Goal: Task Accomplishment & Management: Manage account settings

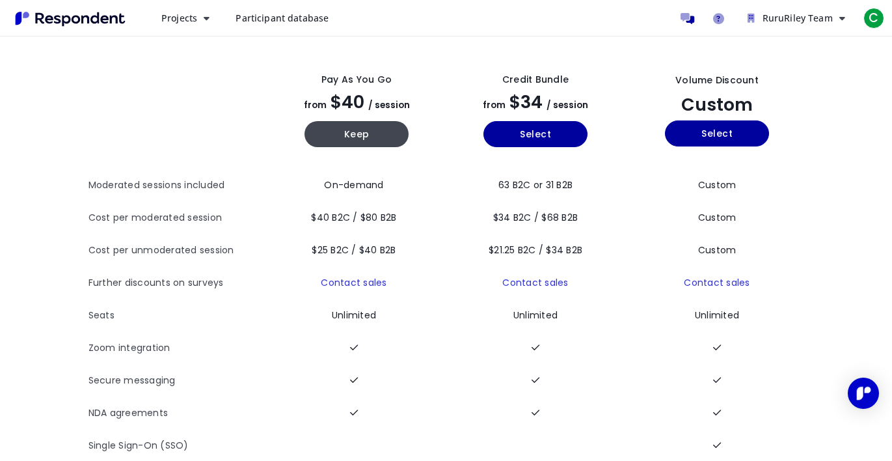
scroll to position [51, 0]
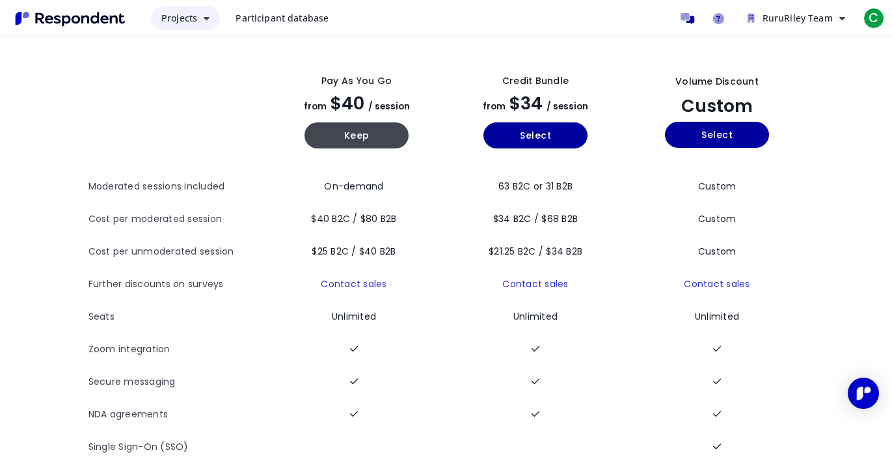
click at [208, 20] on icon "Main navigation" at bounding box center [207, 18] width 6 height 9
click at [208, 20] on md-backdrop at bounding box center [446, 256] width 892 height 512
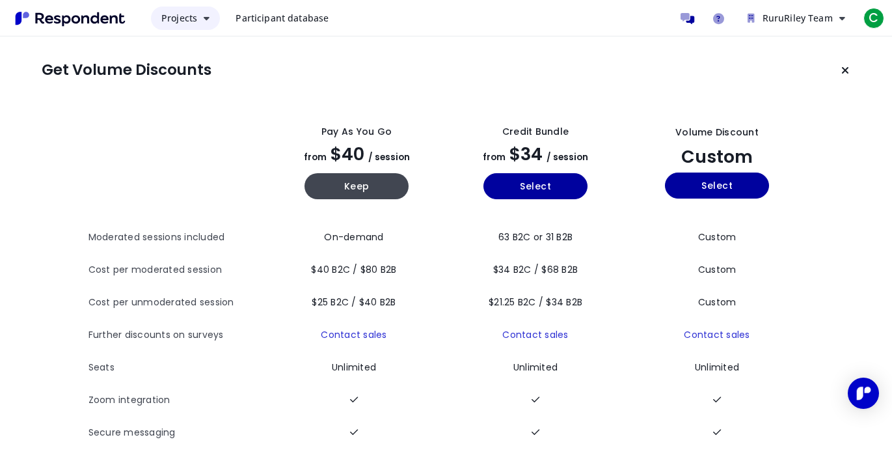
scroll to position [51, 0]
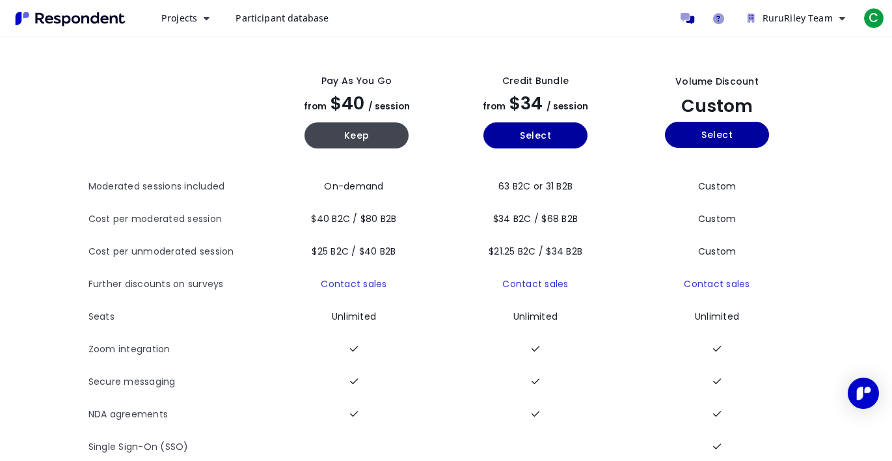
click at [278, 27] on link "Participant database" at bounding box center [282, 18] width 114 height 23
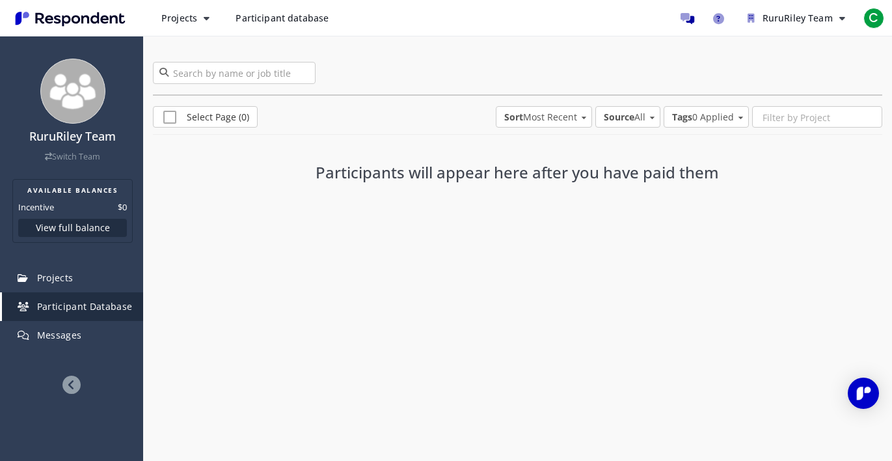
click at [90, 18] on img "Main navigation" at bounding box center [70, 18] width 120 height 21
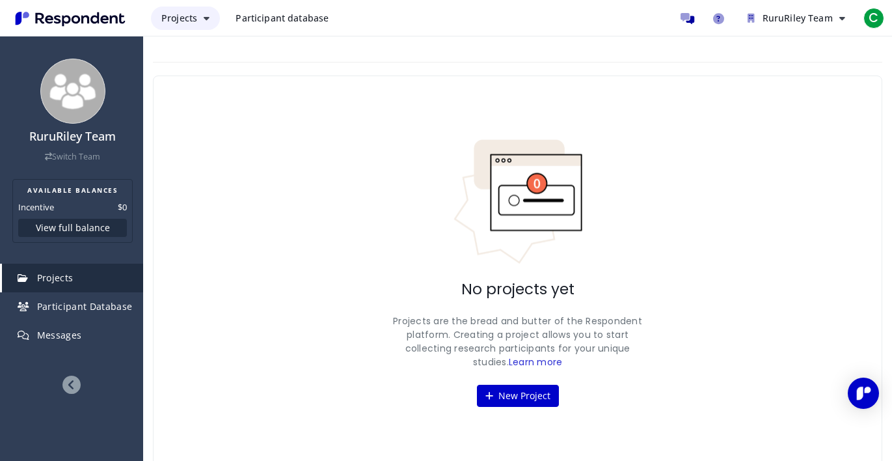
click at [158, 18] on button "Projects" at bounding box center [185, 18] width 69 height 23
click at [163, 17] on md-backdrop at bounding box center [446, 230] width 892 height 461
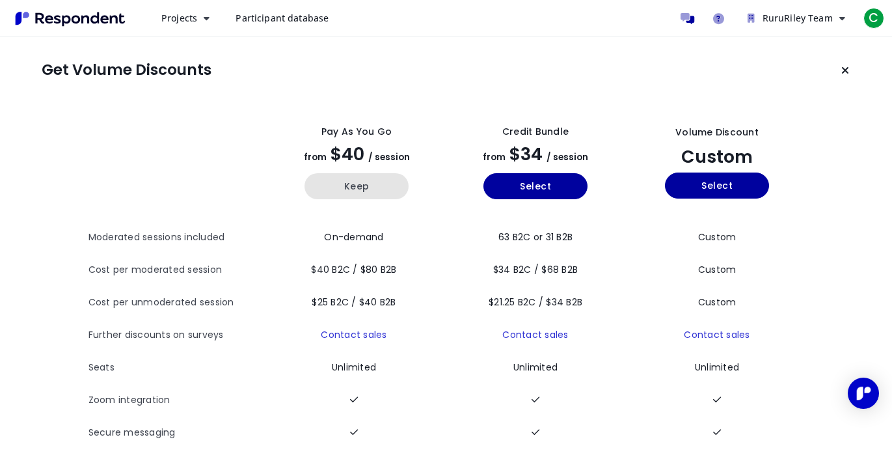
click at [359, 189] on button "Keep" at bounding box center [357, 186] width 104 height 26
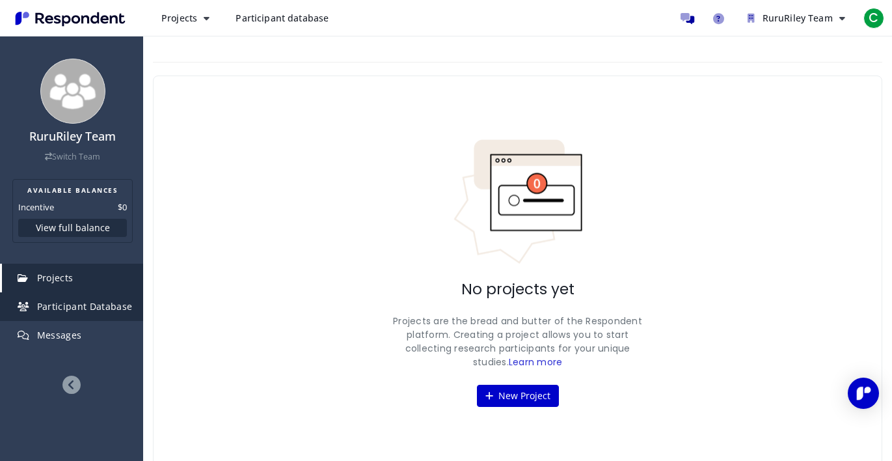
click at [84, 305] on span "Participant Database" at bounding box center [85, 306] width 96 height 12
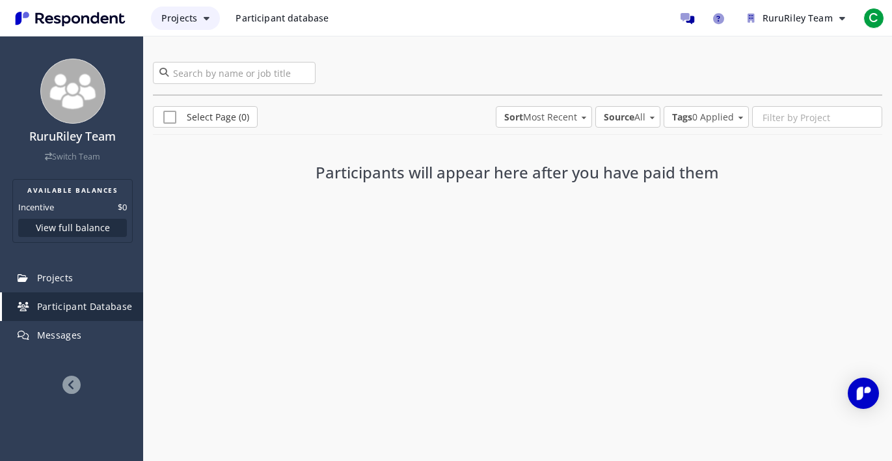
click at [202, 14] on button "Projects" at bounding box center [185, 18] width 69 height 23
click at [262, 14] on md-backdrop at bounding box center [446, 230] width 892 height 461
click at [262, 14] on span "Participant database" at bounding box center [282, 18] width 93 height 12
click at [274, 23] on span "Participant database" at bounding box center [282, 18] width 93 height 12
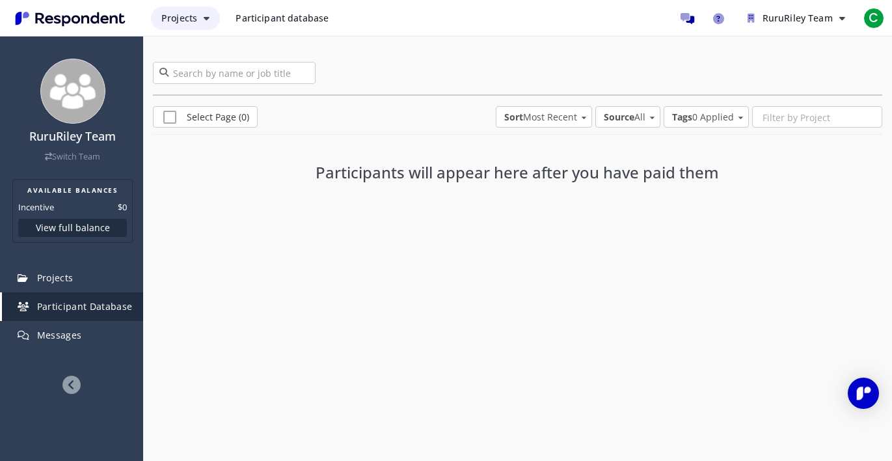
click at [192, 27] on button "Projects" at bounding box center [185, 18] width 69 height 23
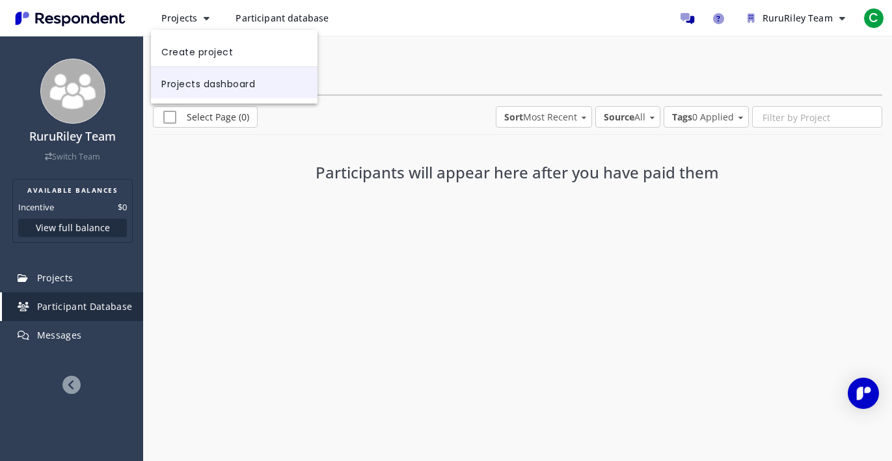
click at [193, 87] on link "Projects dashboard" at bounding box center [234, 82] width 167 height 31
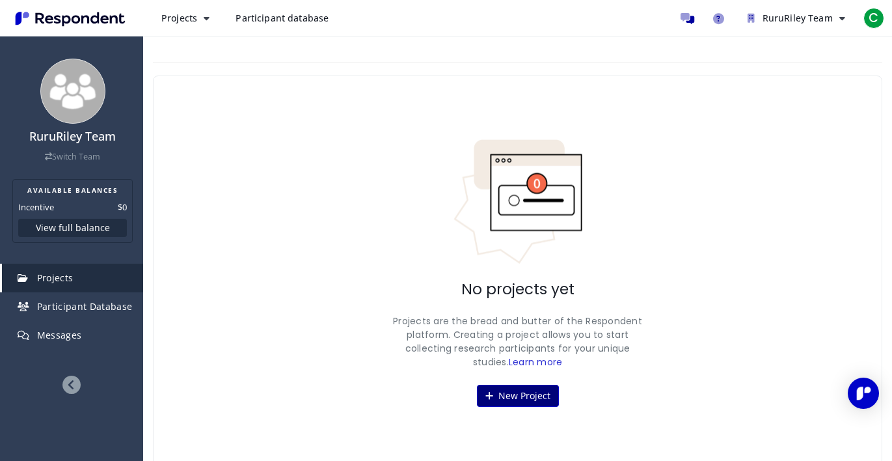
click at [495, 400] on button "New Project" at bounding box center [518, 396] width 82 height 22
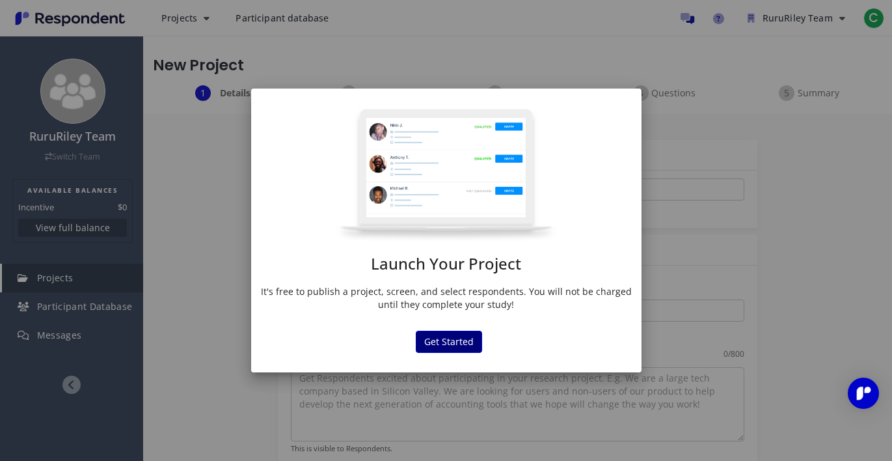
click at [457, 346] on button "Get Started" at bounding box center [449, 342] width 66 height 22
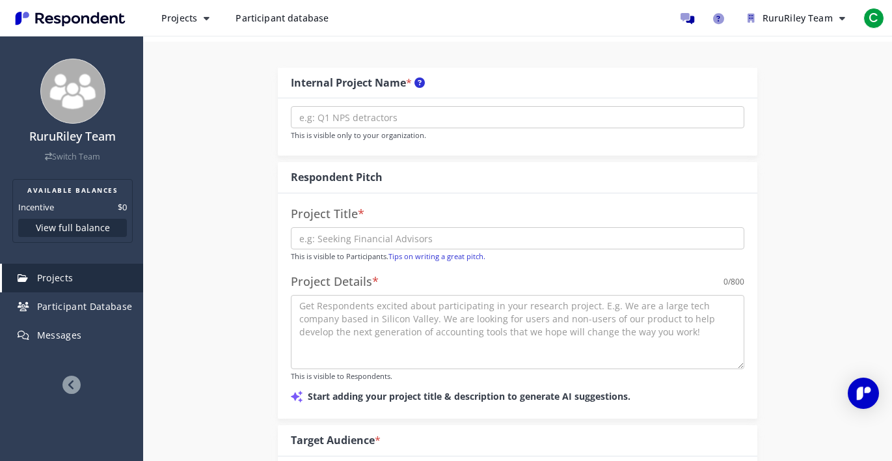
scroll to position [95, 0]
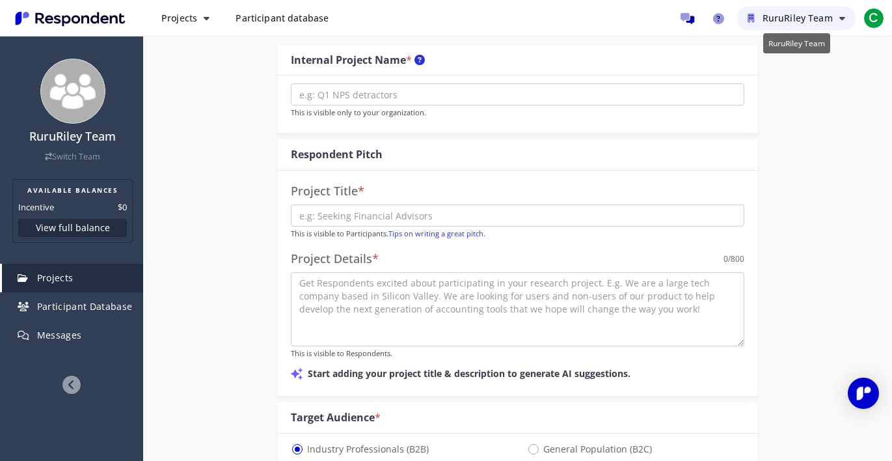
click at [801, 14] on span "RuruRiley Team" at bounding box center [798, 18] width 70 height 12
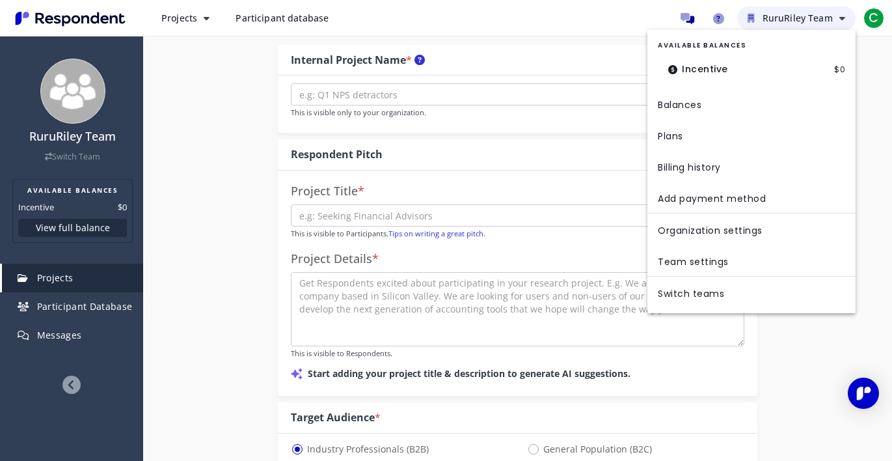
scroll to position [0, 0]
click at [713, 71] on dt "Incentive" at bounding box center [698, 69] width 81 height 27
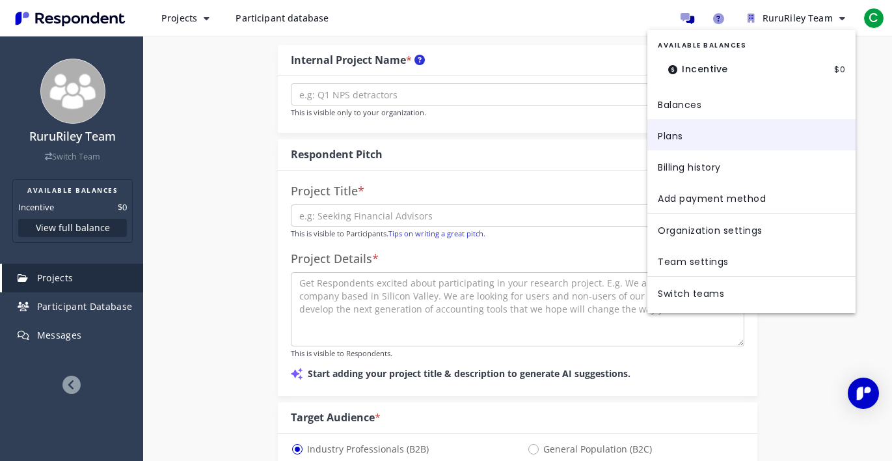
click at [687, 146] on link "Plans" at bounding box center [752, 134] width 208 height 31
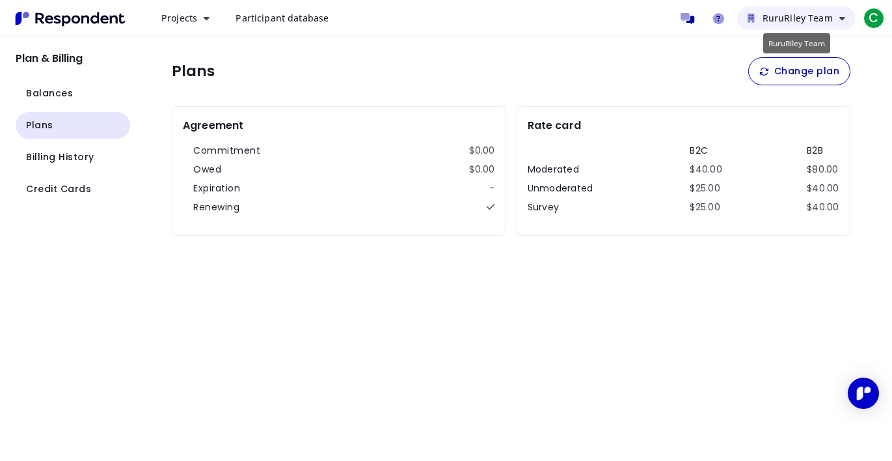
click at [791, 22] on span "RuruRiley Team" at bounding box center [798, 18] width 70 height 12
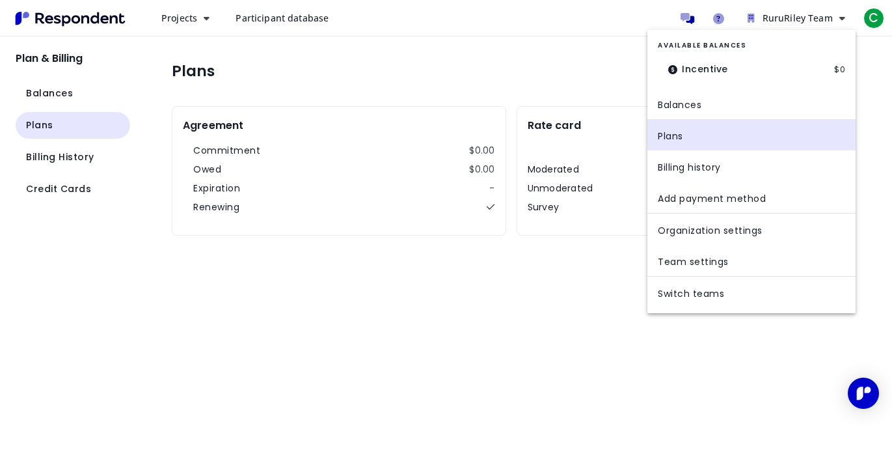
click at [543, 97] on md-backdrop at bounding box center [446, 230] width 892 height 461
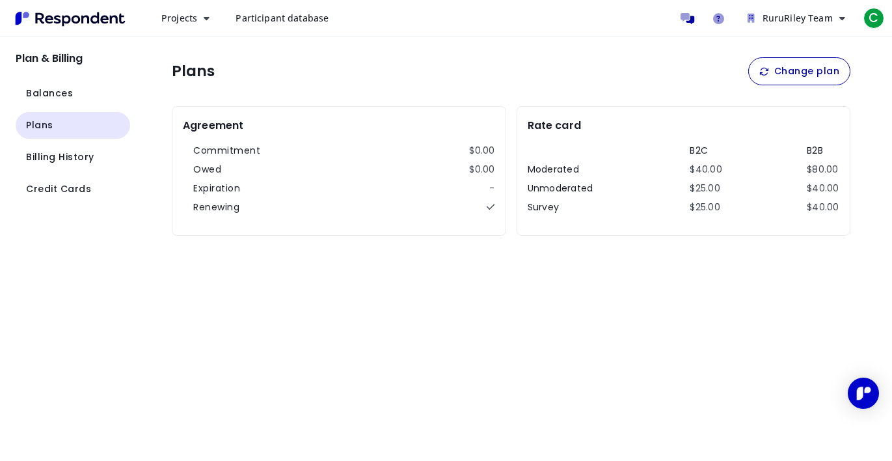
click at [81, 23] on img "Main navigation" at bounding box center [70, 18] width 120 height 21
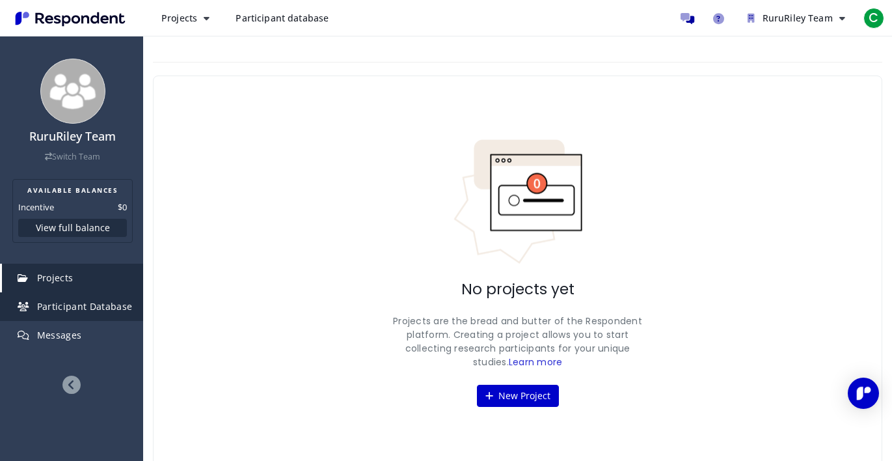
click at [100, 312] on span "Participant Database" at bounding box center [85, 306] width 96 height 12
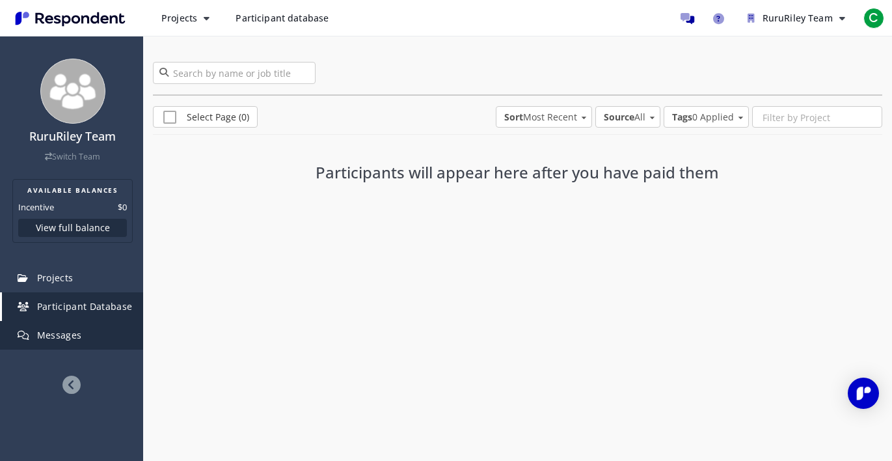
click at [89, 341] on link "Messages" at bounding box center [72, 335] width 141 height 29
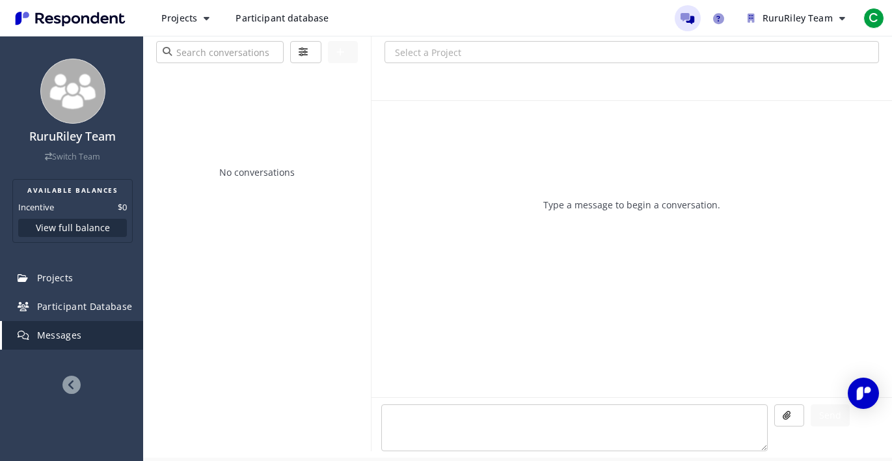
click at [99, 326] on link "Messages" at bounding box center [72, 335] width 141 height 29
click at [107, 321] on link "Messages" at bounding box center [72, 335] width 141 height 29
click at [108, 316] on link "Participant Database" at bounding box center [72, 306] width 141 height 29
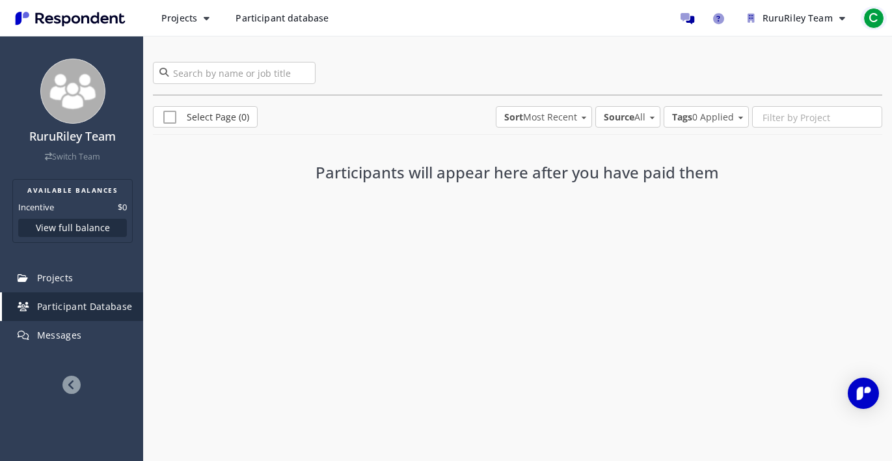
click at [871, 15] on span "C" at bounding box center [874, 18] width 21 height 21
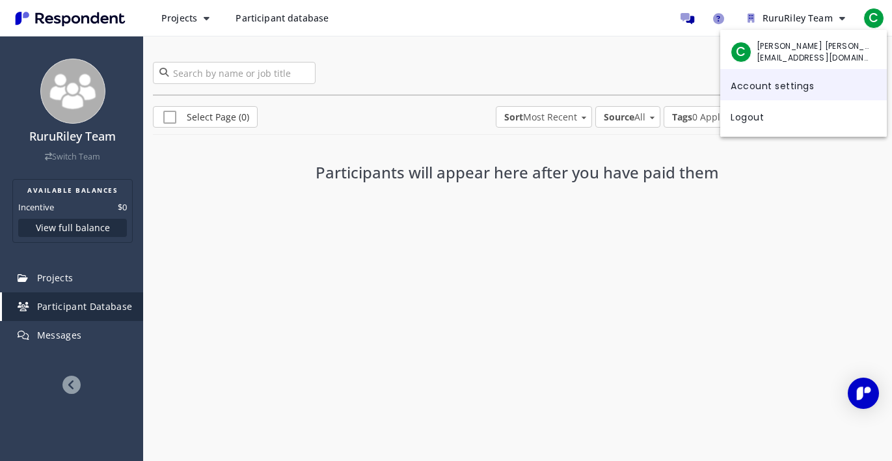
click at [776, 92] on link "Account settings" at bounding box center [803, 84] width 167 height 31
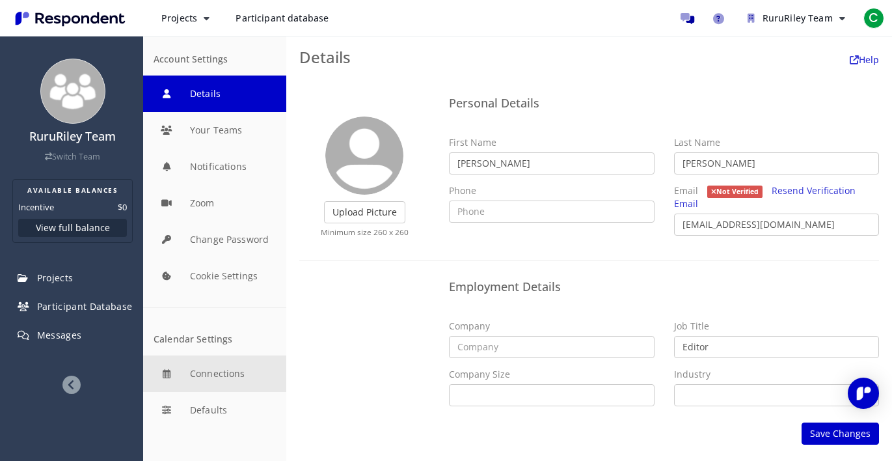
click at [215, 371] on button "Connections" at bounding box center [214, 373] width 143 height 36
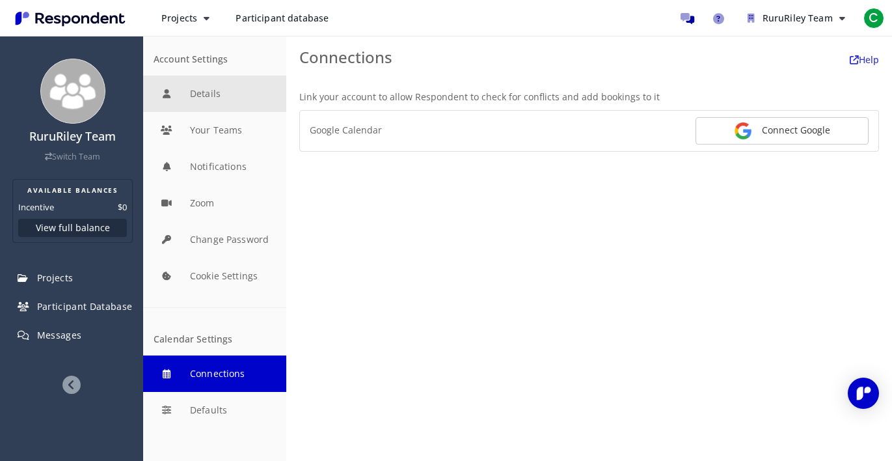
click at [215, 97] on button "Details" at bounding box center [214, 93] width 143 height 36
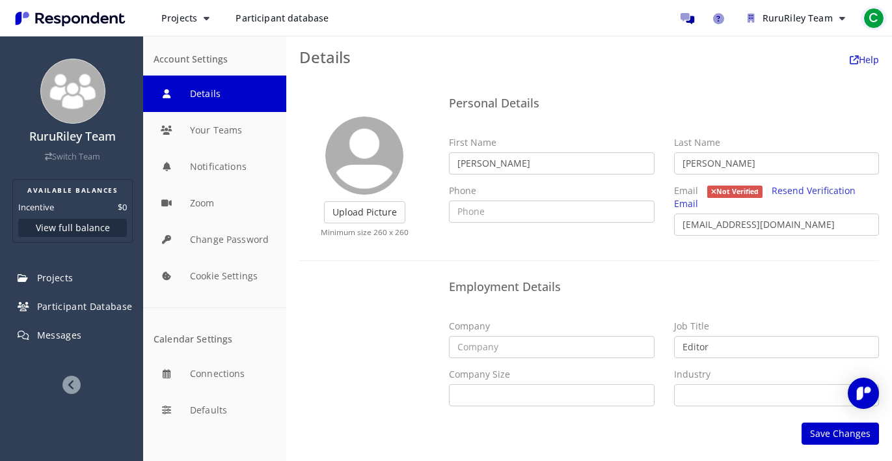
click at [881, 13] on span "C" at bounding box center [874, 18] width 21 height 21
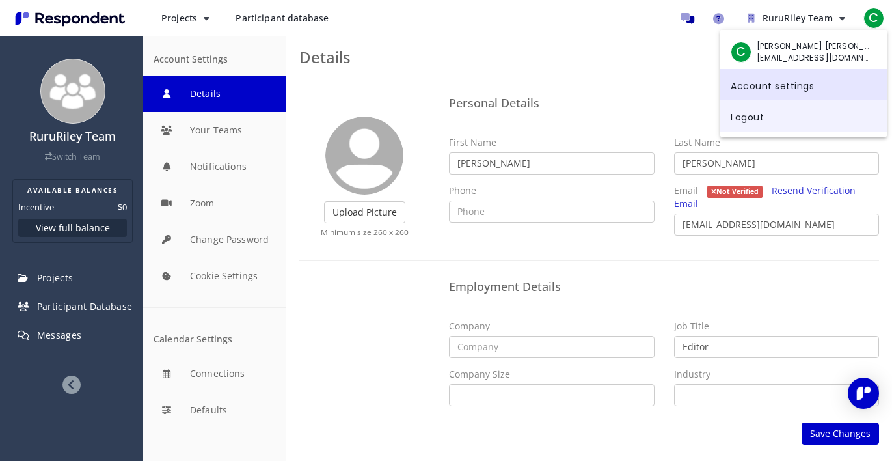
click at [779, 120] on link "Logout" at bounding box center [803, 115] width 167 height 31
